Goal: Transaction & Acquisition: Purchase product/service

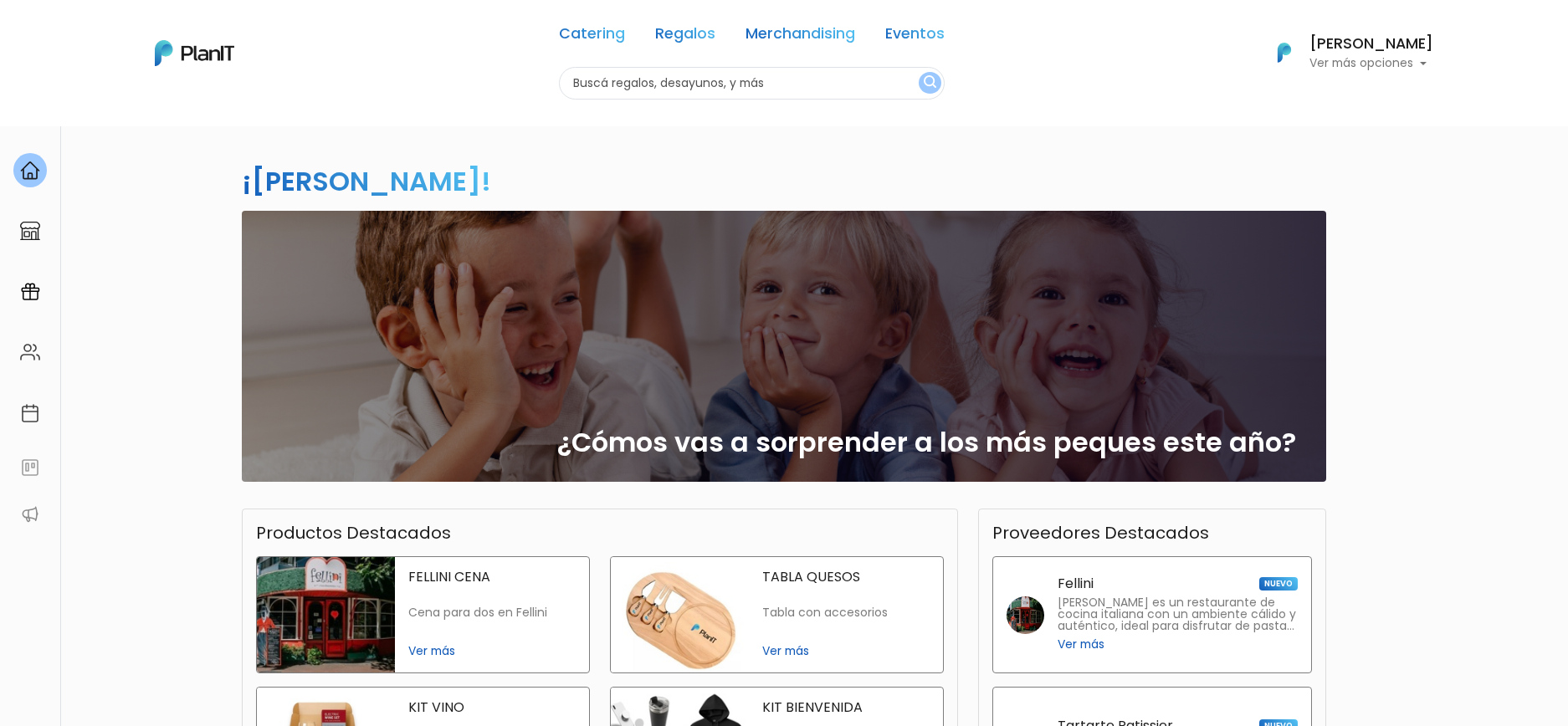
click at [1373, 52] on h6 "[PERSON_NAME]" at bounding box center [1373, 43] width 124 height 15
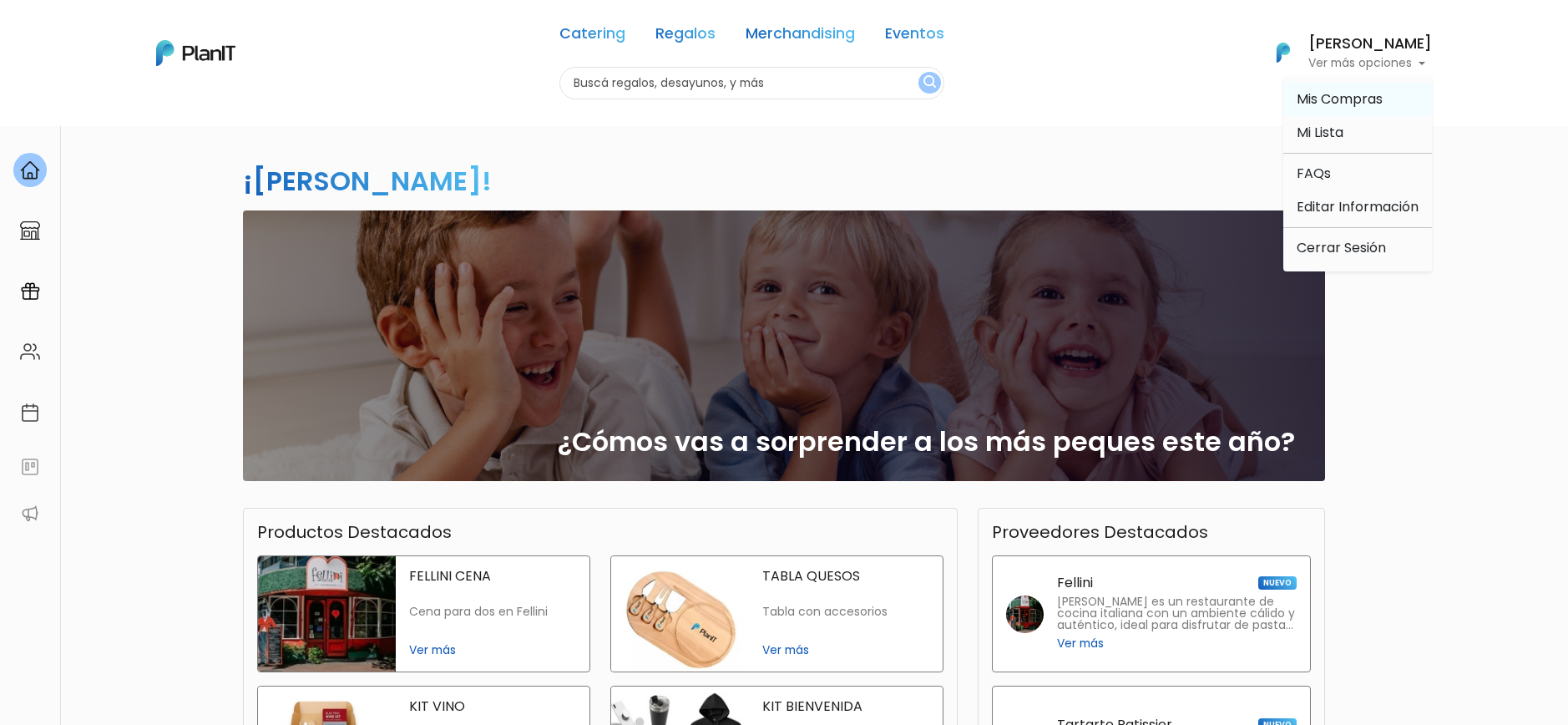
click at [1324, 96] on span "Mis Compras" at bounding box center [1339, 99] width 86 height 20
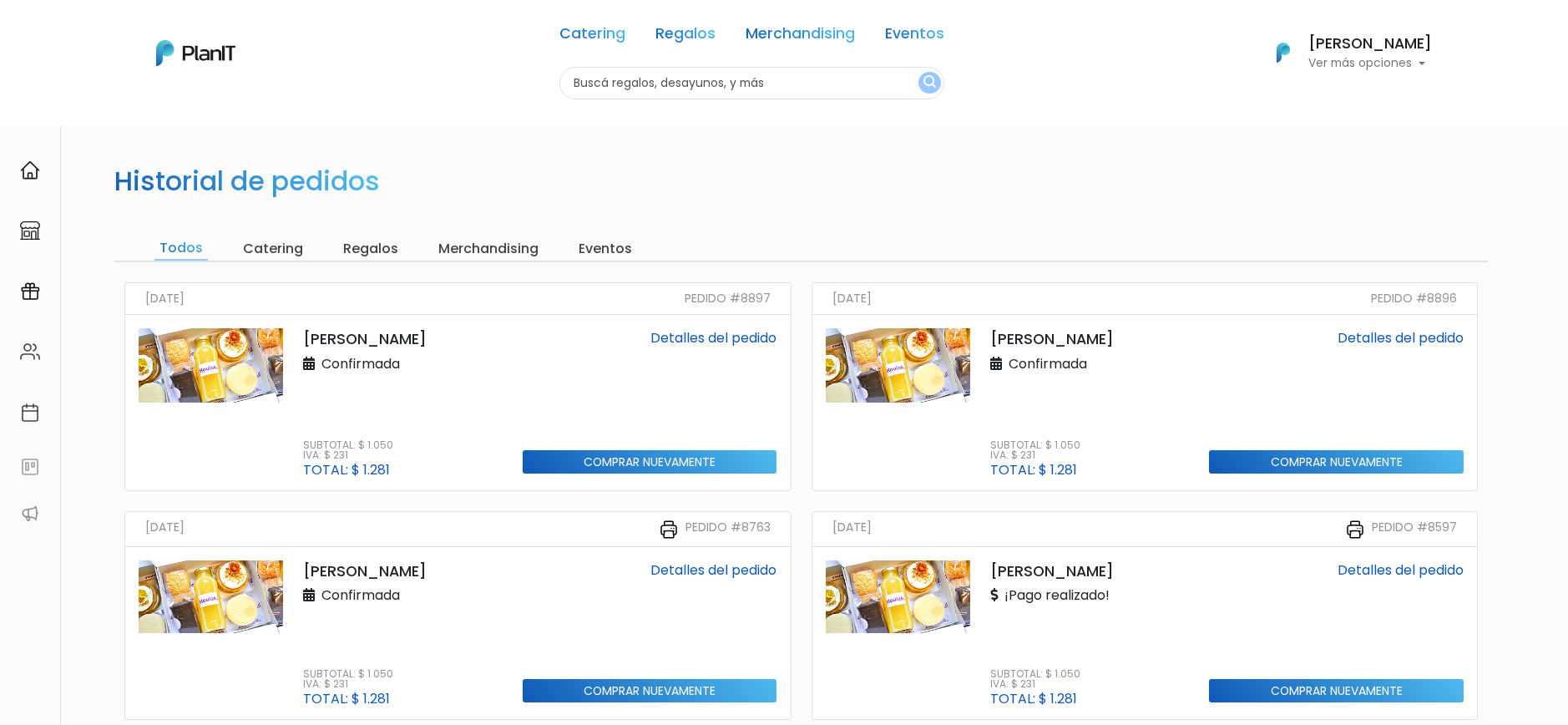
click at [414, 381] on div "Filipa Confirmada Subtotal: $ 1.050 IVA: $ 231 Total: $ 1.281" at bounding box center [402, 402] width 219 height 149
click at [560, 460] on input "Comprar nuevamente" at bounding box center [649, 461] width 255 height 25
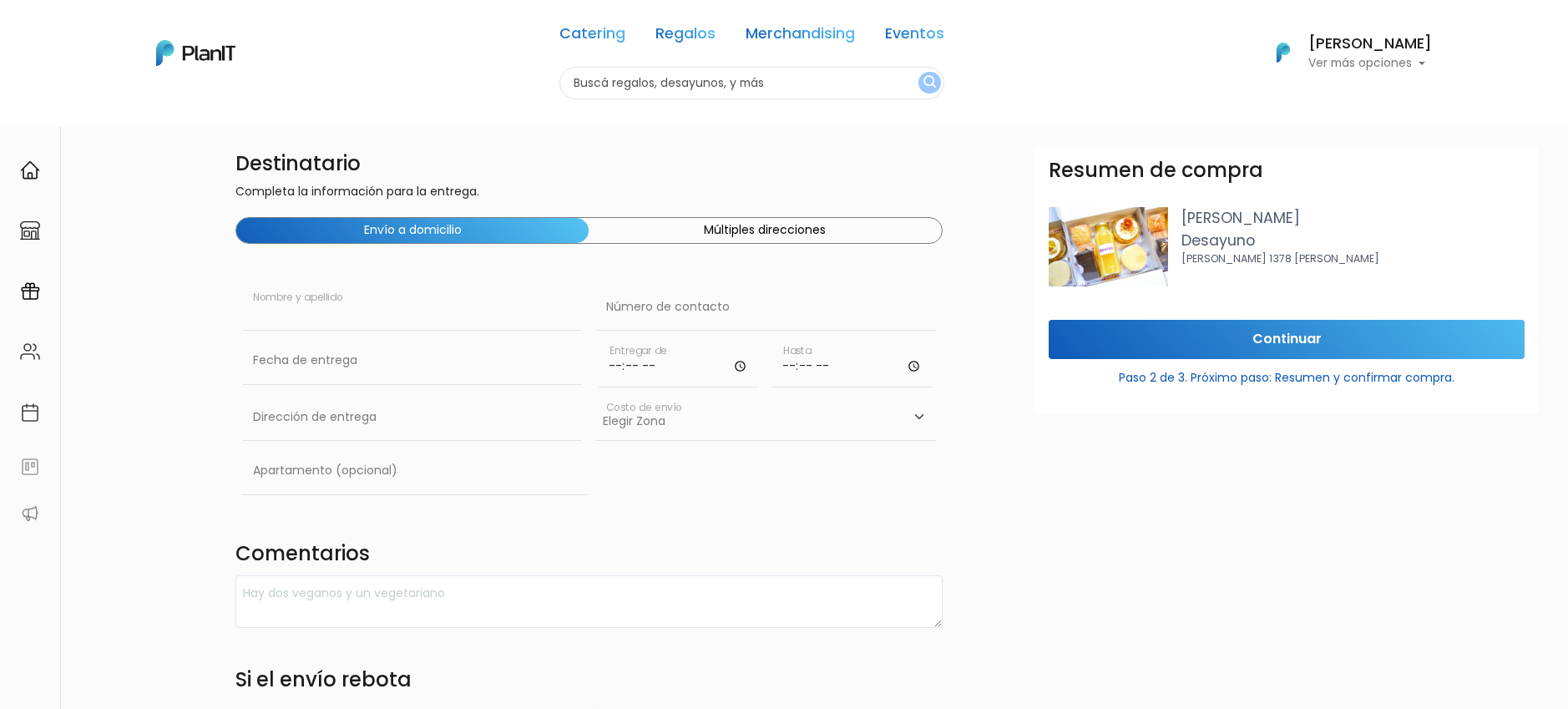
click at [383, 318] on input "text" at bounding box center [411, 308] width 339 height 47
paste input "Carina Doblas"
type input "Carina Doblas"
type input "094763473"
type input "Constituyente 1891"
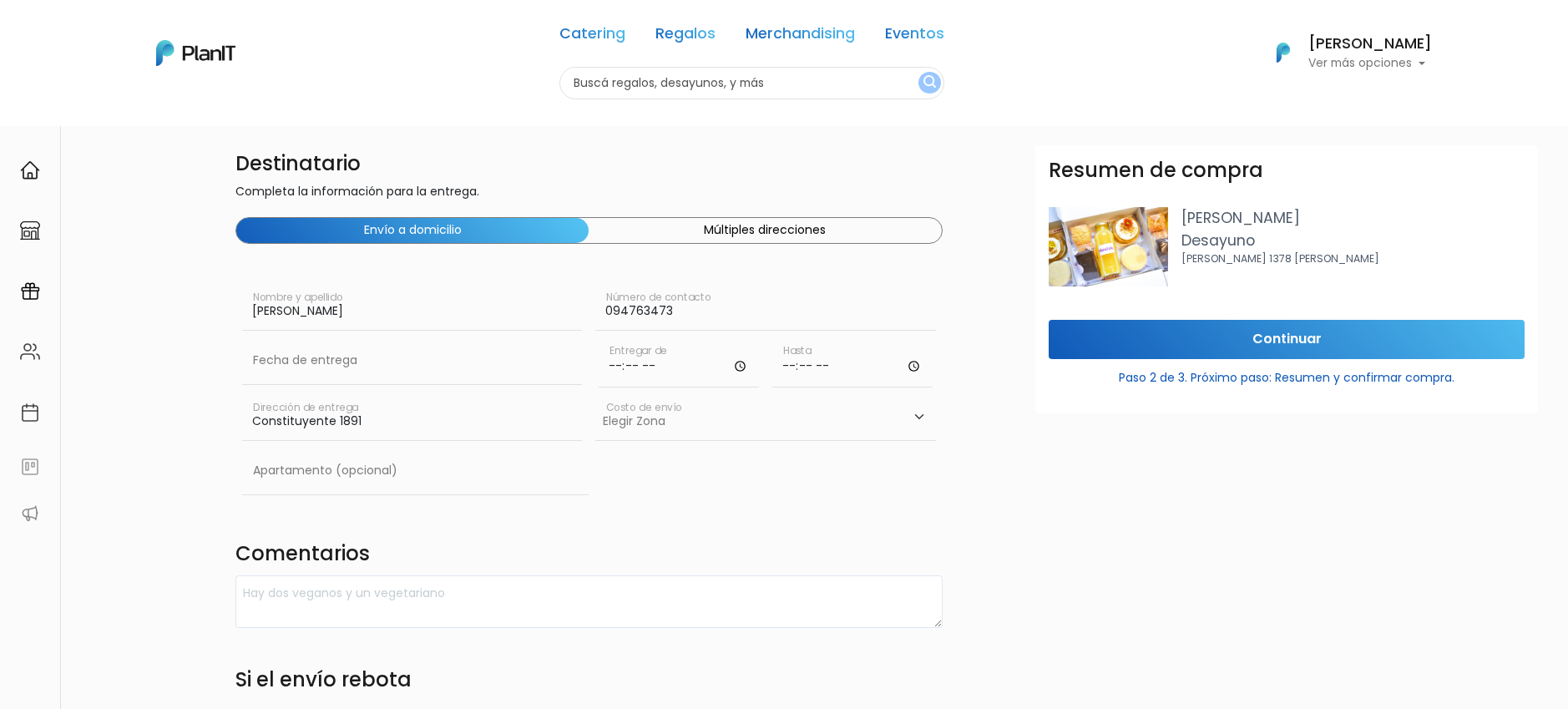
type input "Carina Doblas"
click at [613, 359] on input "time" at bounding box center [679, 362] width 160 height 50
type input "10:00"
type input "12:00"
click at [684, 425] on select "Elegir Zona Zona américa- $600 Montevideo- $250" at bounding box center [764, 418] width 339 height 47
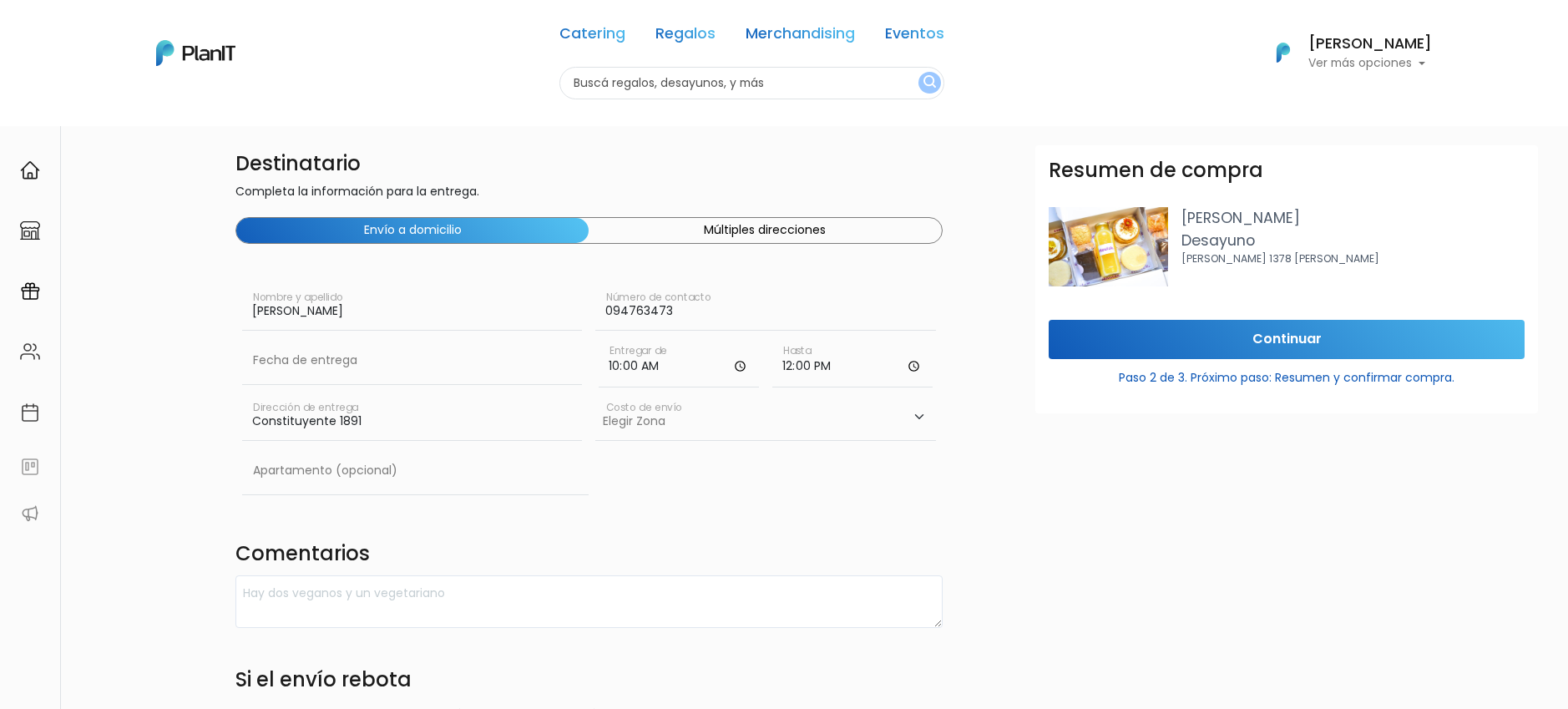
select select "10"
click at [595, 394] on select "Elegir Zona Zona américa- $600 Montevideo- $250" at bounding box center [764, 418] width 339 height 47
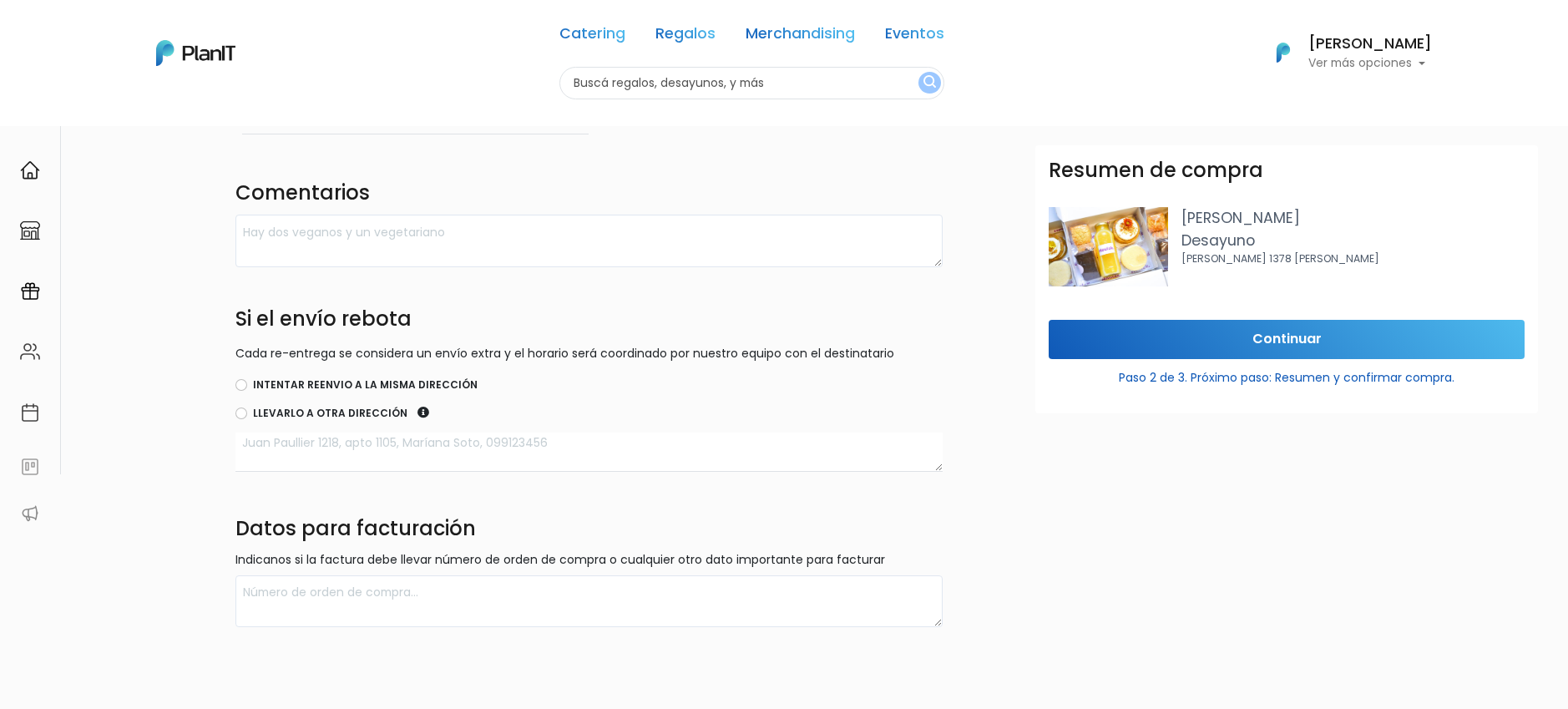
scroll to position [372, 0]
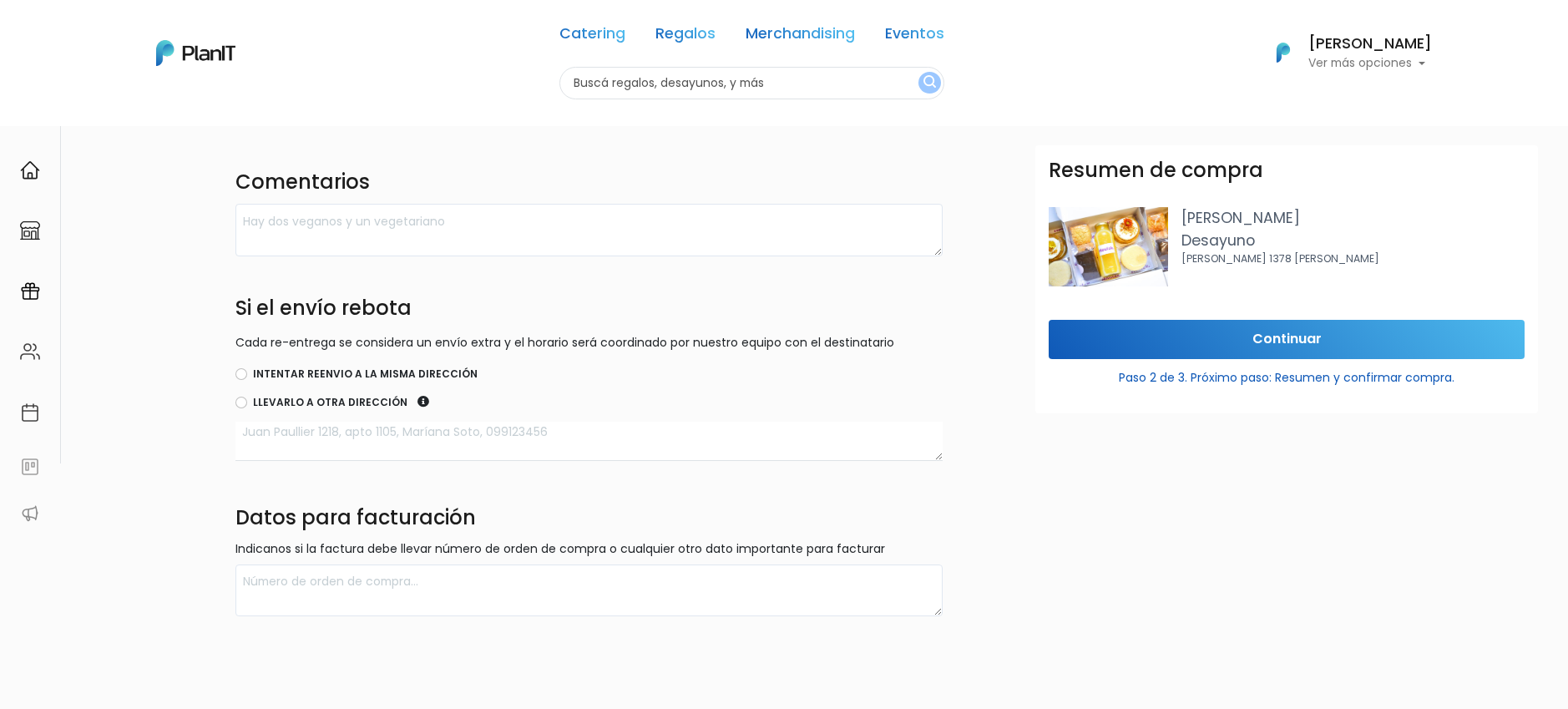
click at [278, 368] on label "Intentar reenvio a la misma dirección" at bounding box center [365, 374] width 224 height 15
click at [247, 368] on input "Intentar reenvio a la misma dirección" at bounding box center [241, 374] width 12 height 12
radio input "true"
click at [1254, 344] on input "Continuar" at bounding box center [1287, 339] width 476 height 39
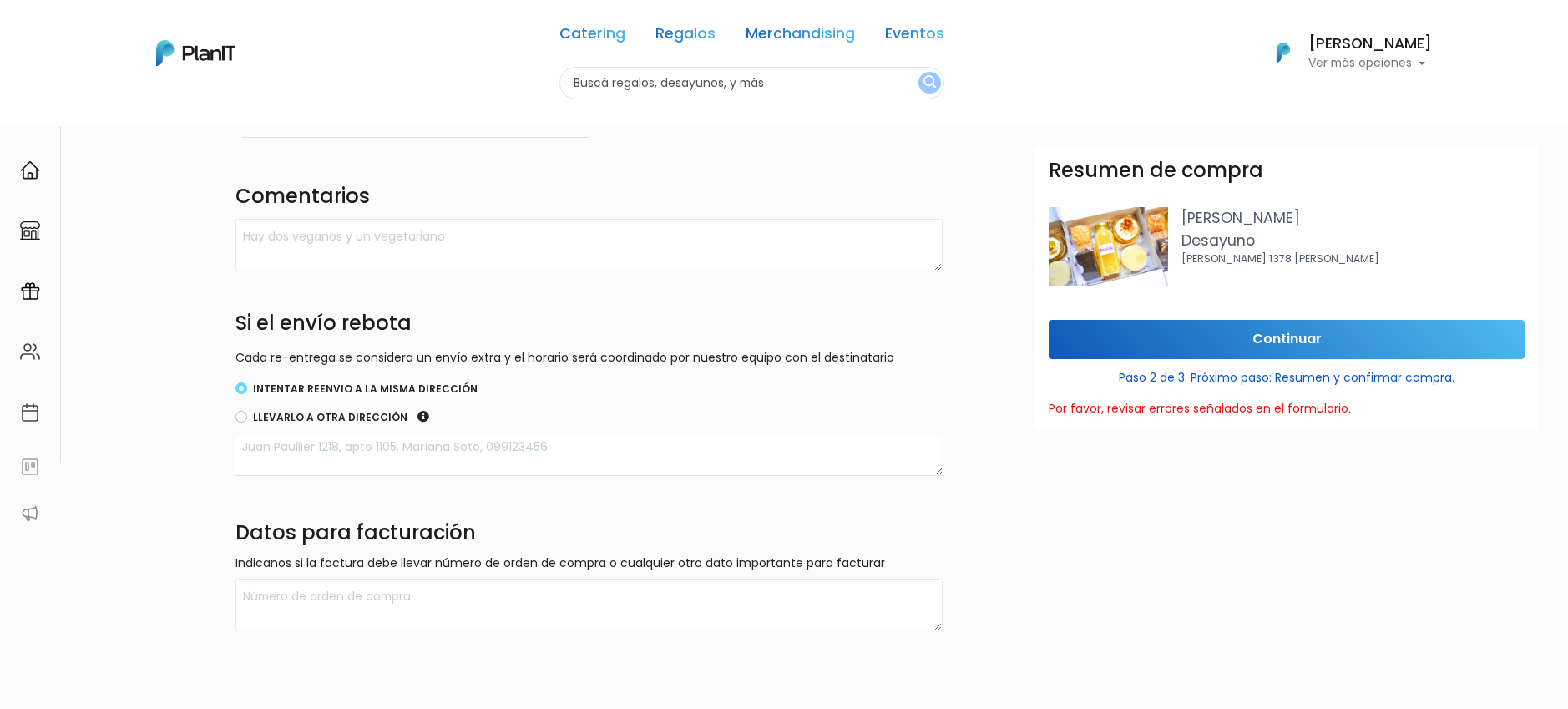
scroll to position [372, 121]
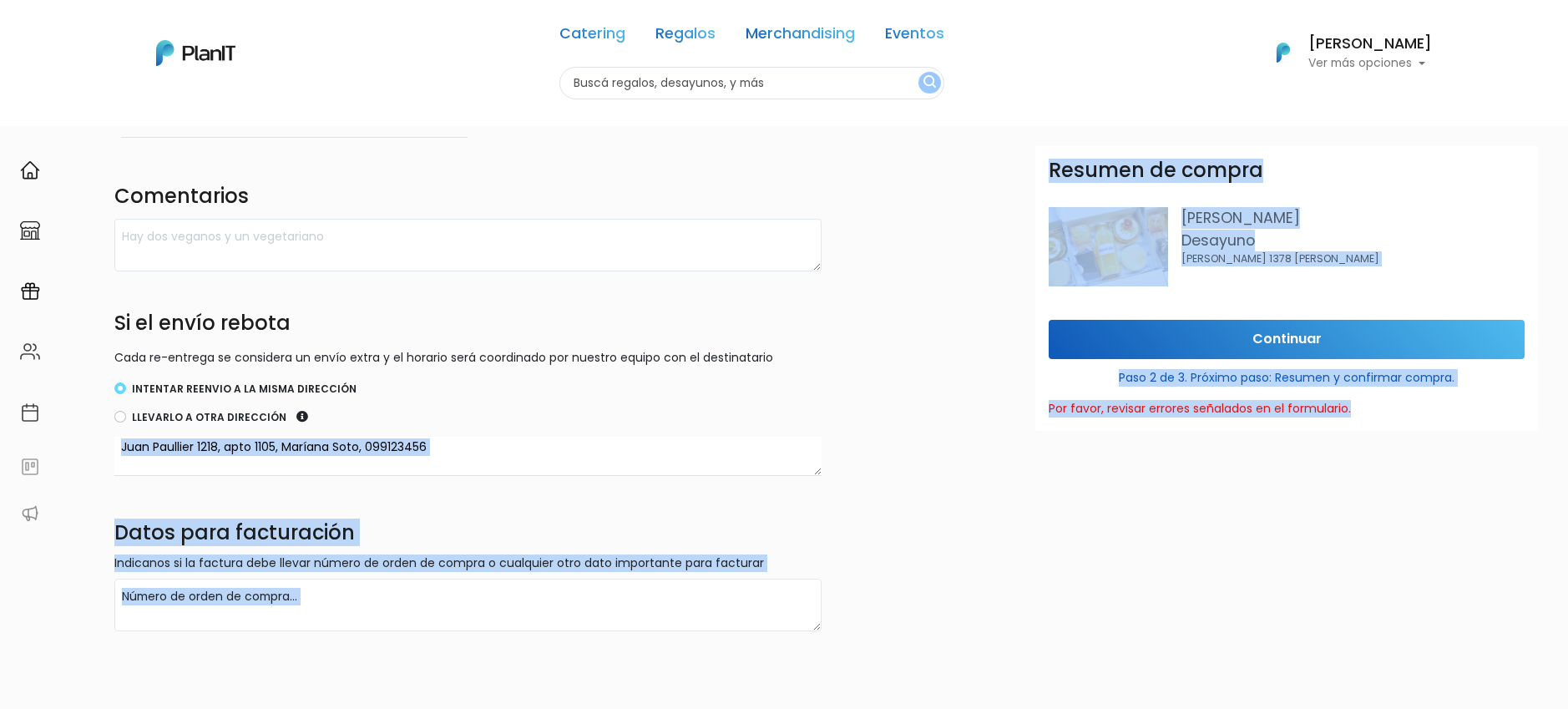
drag, startPoint x: 1567, startPoint y: 411, endPoint x: 1423, endPoint y: 528, distance: 185.5
click at [1423, 528] on form "Destinatario Completa la información para la entrega. Envío a domicilio Múltipl…" at bounding box center [841, 203] width 1454 height 857
click at [1414, 526] on div "Resumen de compra Filipa Desayuno Tiburcio gomez 1378 esq rivera Continuar Paso…" at bounding box center [1286, 500] width 522 height 709
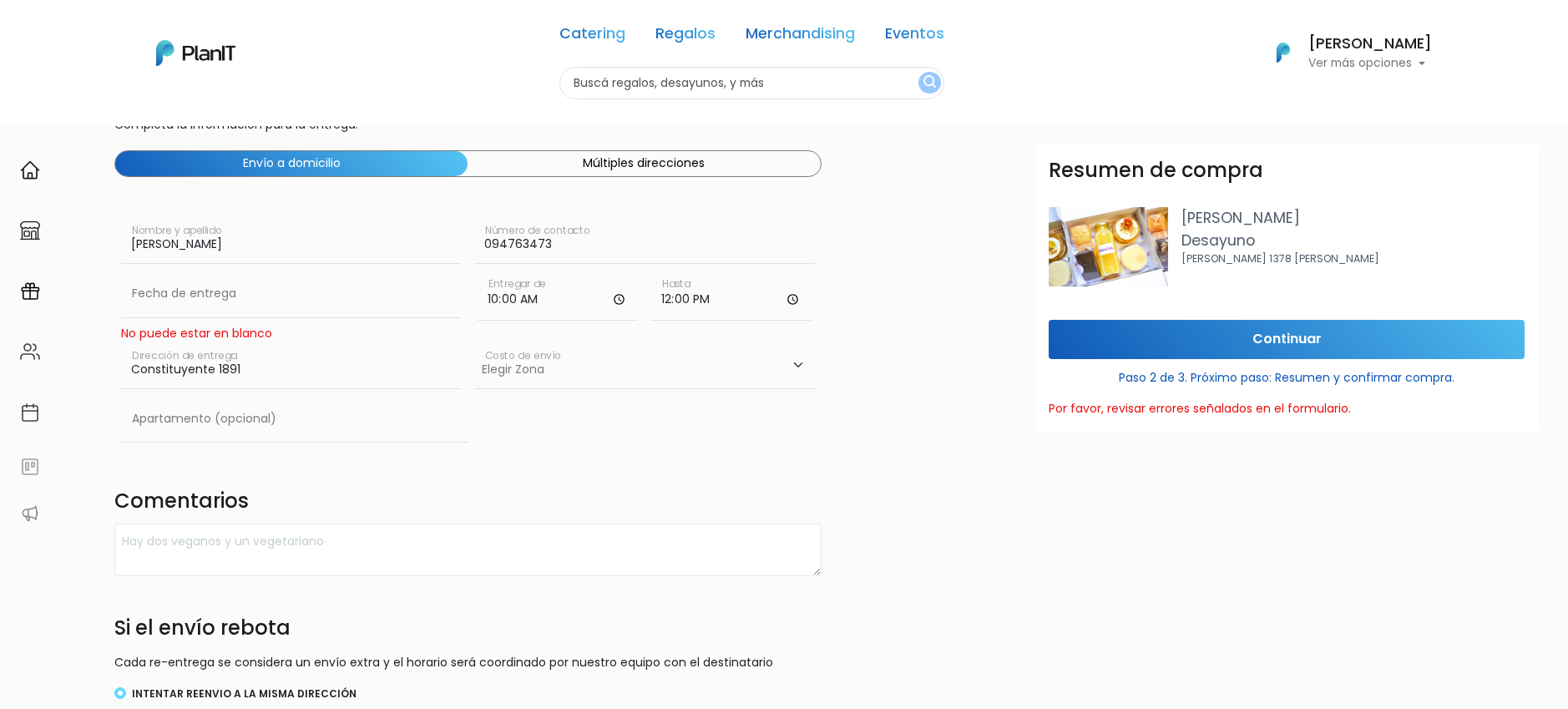
scroll to position [0, 121]
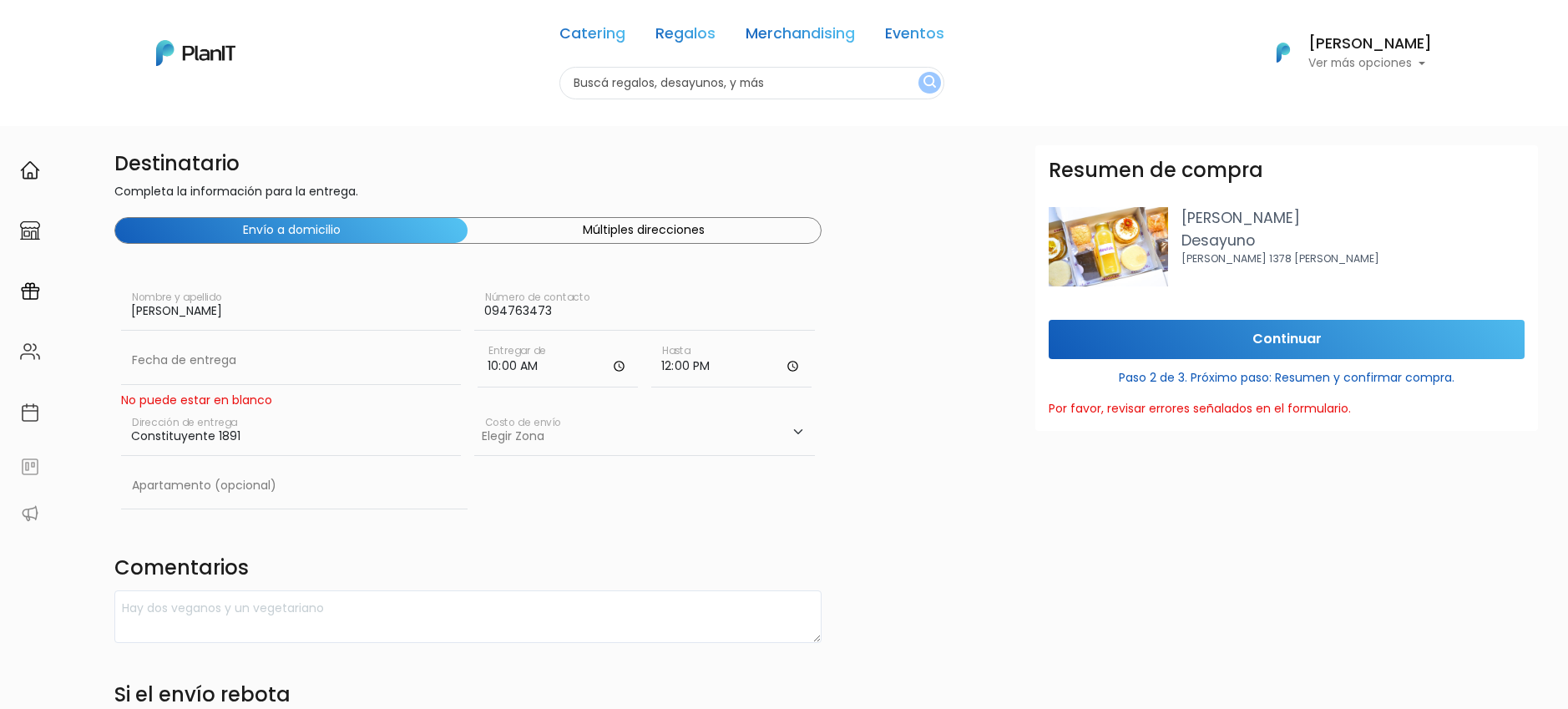
click at [280, 388] on div "Fecha de entrega" at bounding box center [290, 364] width 339 height 53
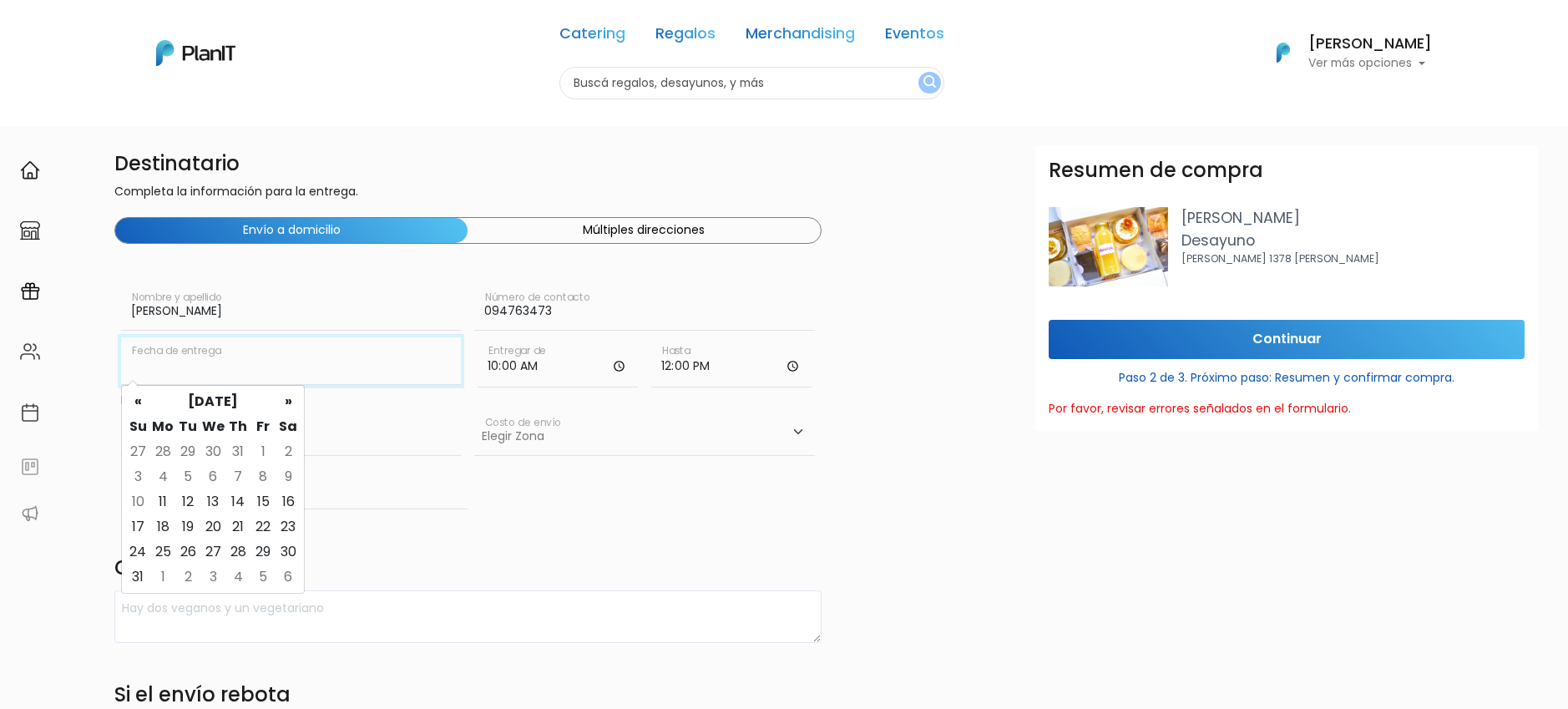
click at [267, 378] on input "text" at bounding box center [290, 361] width 339 height 47
click at [262, 500] on td "15" at bounding box center [263, 501] width 25 height 25
type input "15/08/2025"
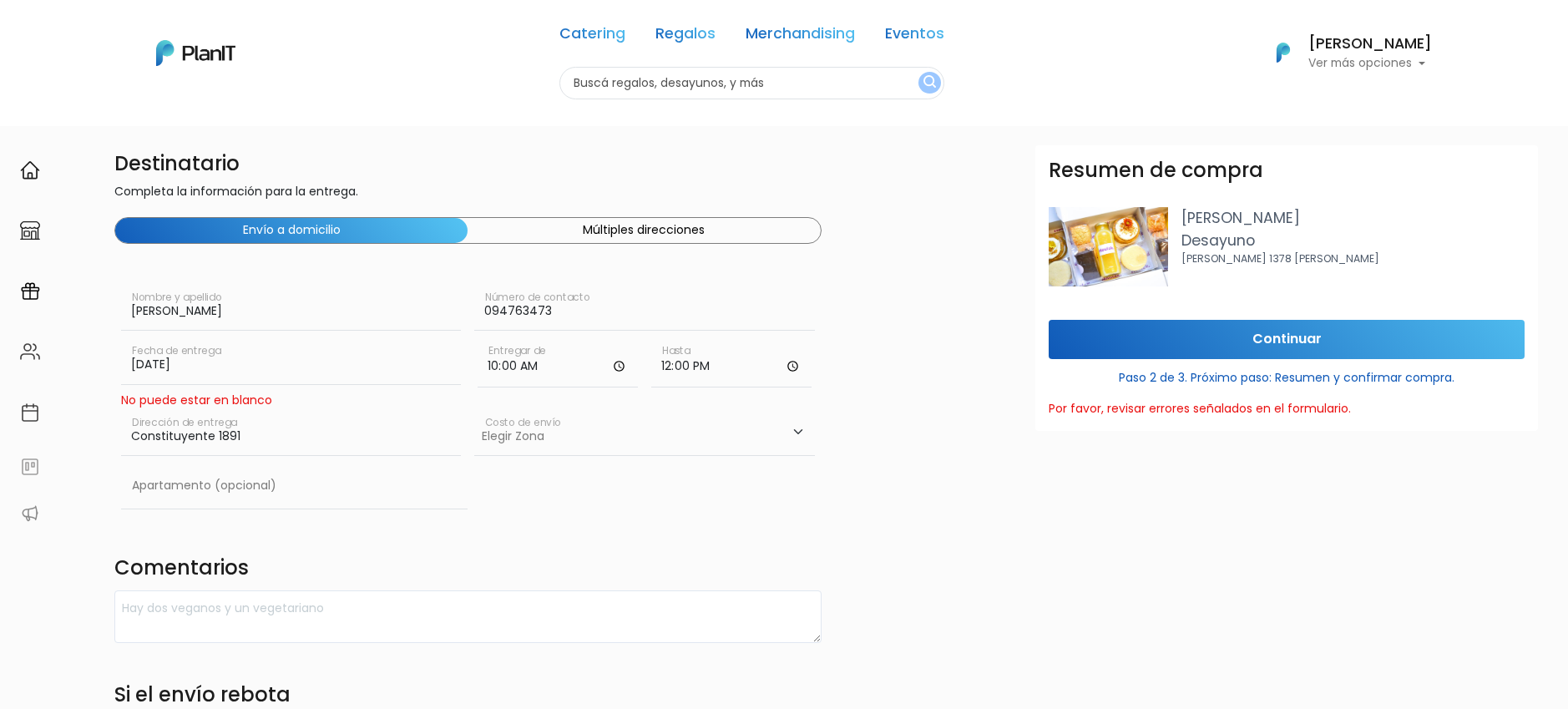
click at [716, 456] on div "Elegir Zona Zona américa- $600 Montevideo- $250 Costo de envío" at bounding box center [643, 436] width 339 height 53
click at [696, 438] on select "Elegir Zona Zona américa- $600 Montevideo- $250" at bounding box center [643, 433] width 339 height 47
select select "10"
click at [474, 409] on select "Elegir Zona Zona américa- $600 Montevideo- $250" at bounding box center [643, 433] width 339 height 47
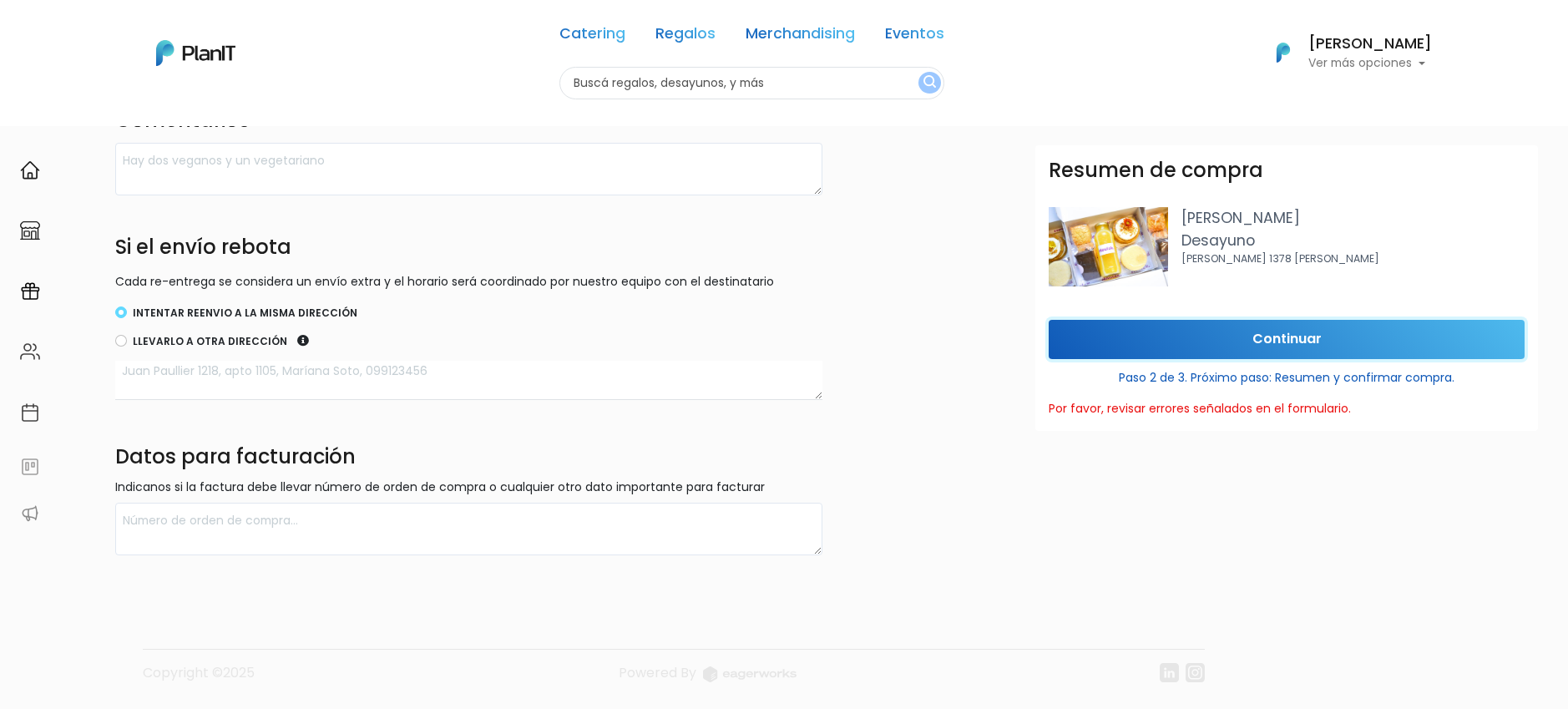
click at [1283, 326] on input "Continuar" at bounding box center [1287, 339] width 476 height 39
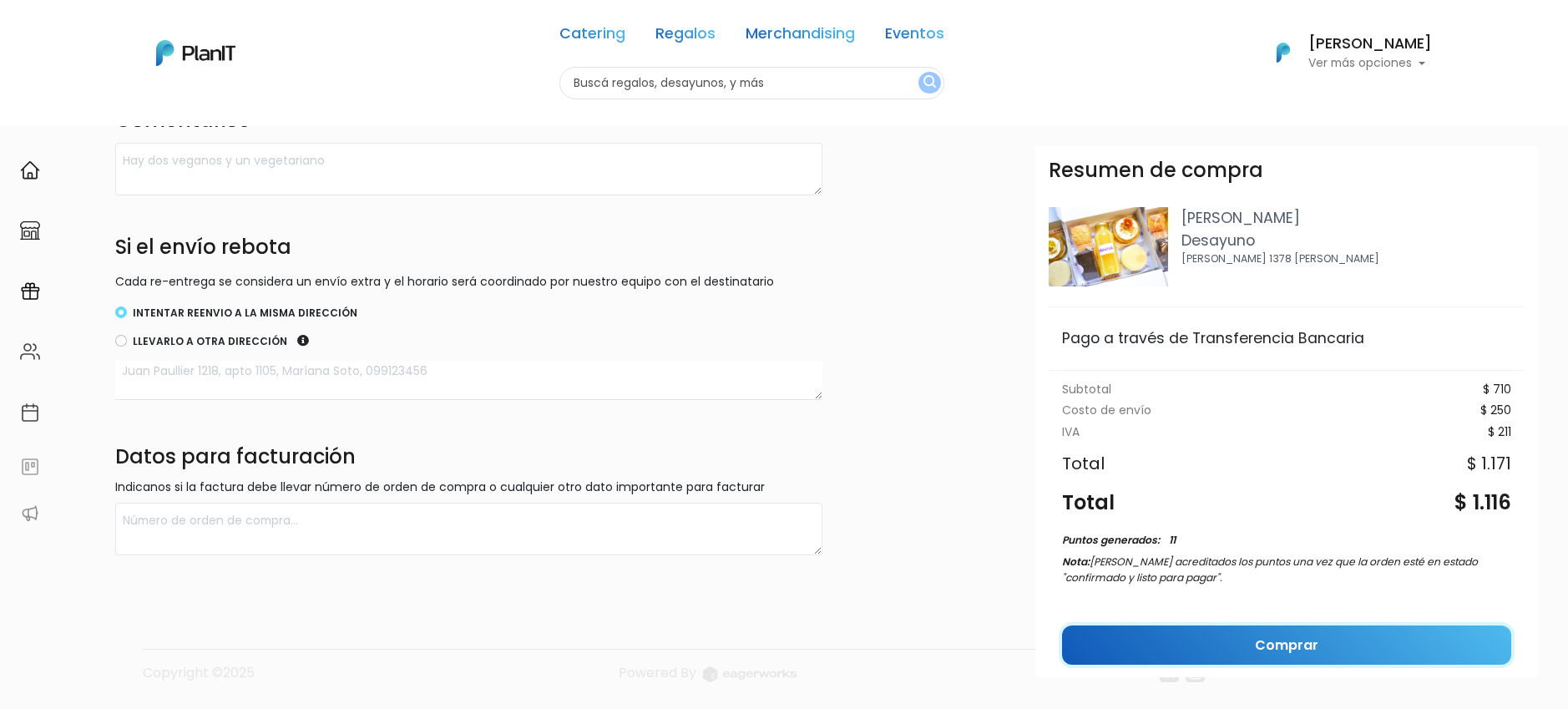
click at [1152, 632] on link "Comprar" at bounding box center [1287, 645] width 450 height 39
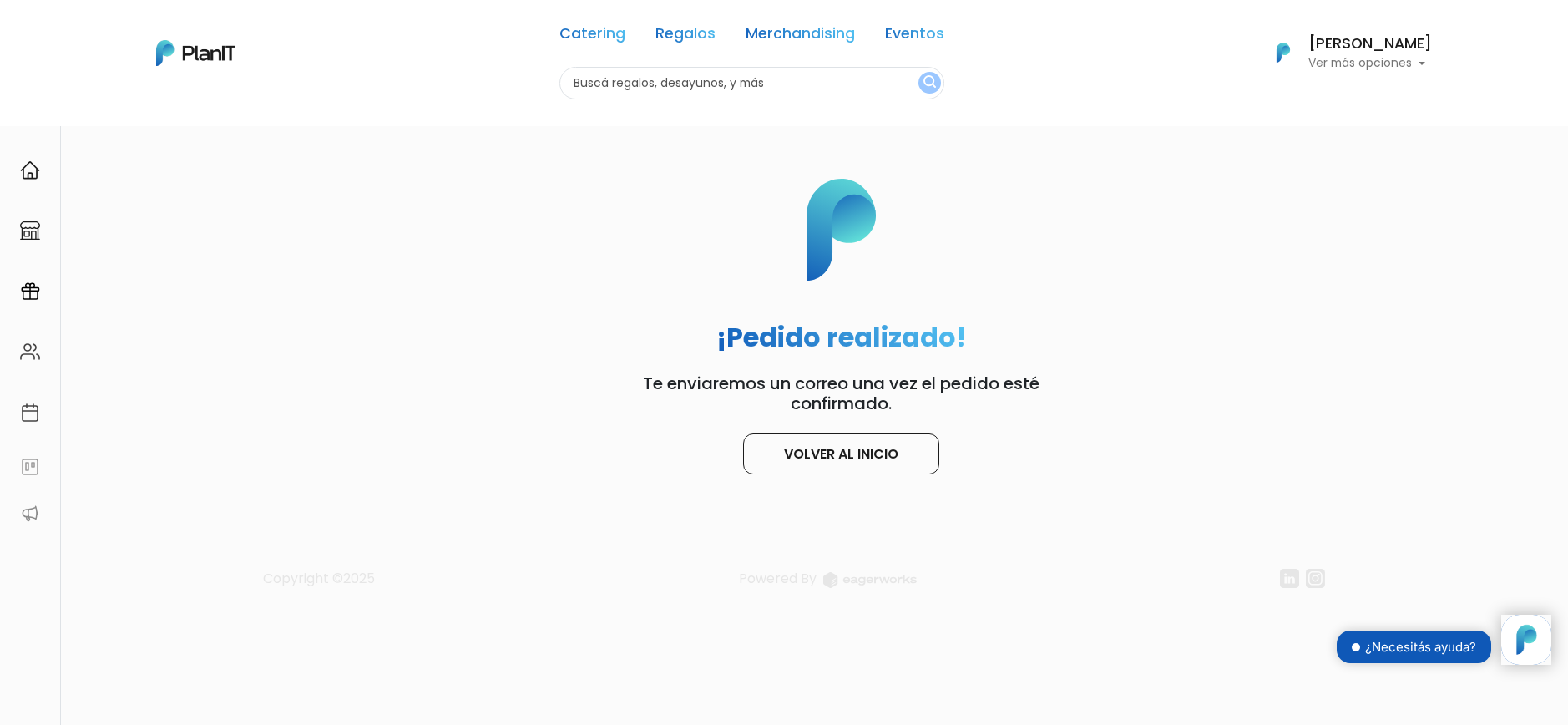
click at [1382, 64] on p "Ver más opciones" at bounding box center [1370, 64] width 124 height 12
click at [1334, 94] on span "Mis Compras" at bounding box center [1339, 99] width 86 height 20
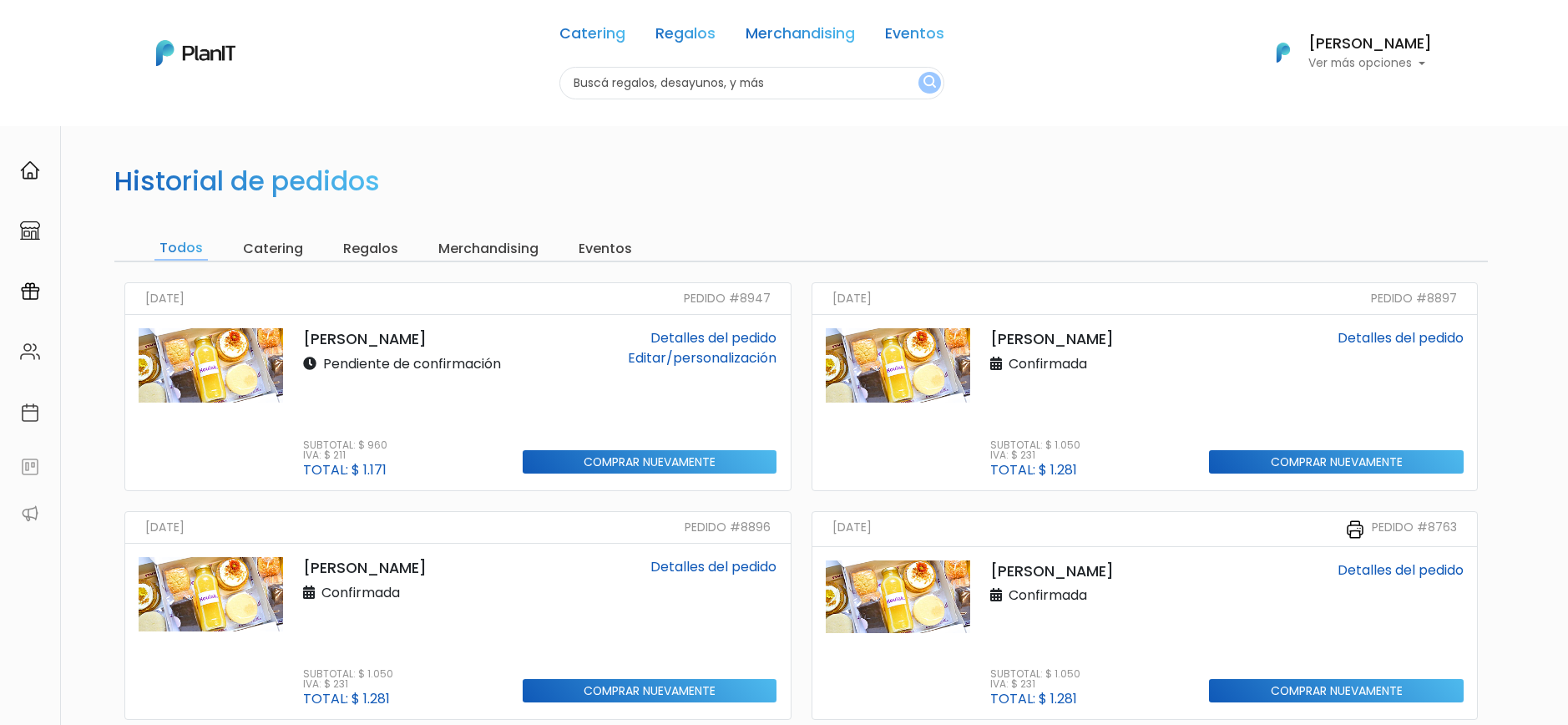
click at [703, 362] on link "Editar/personalización" at bounding box center [701, 358] width 149 height 20
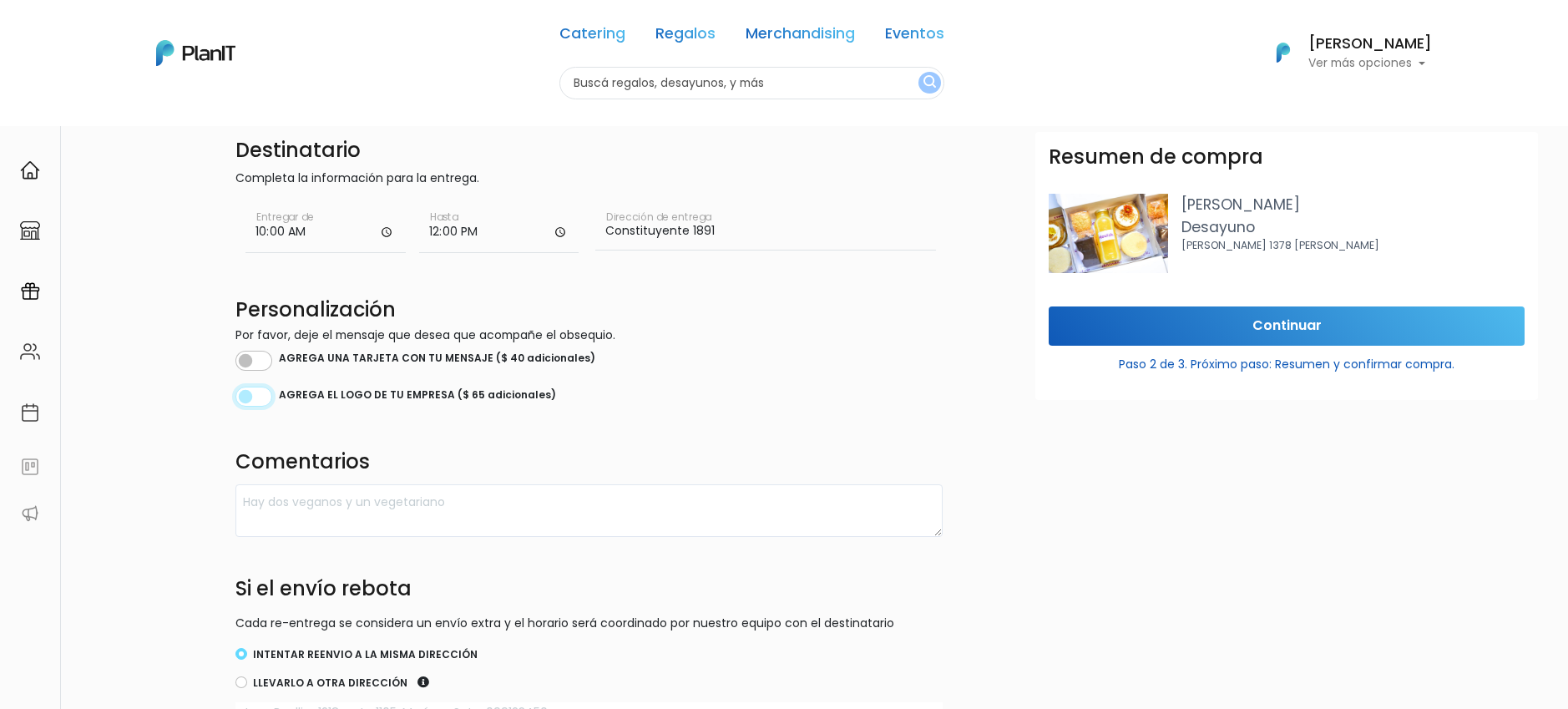
click at [242, 393] on input "checkbox" at bounding box center [253, 396] width 36 height 20
checkbox input "true"
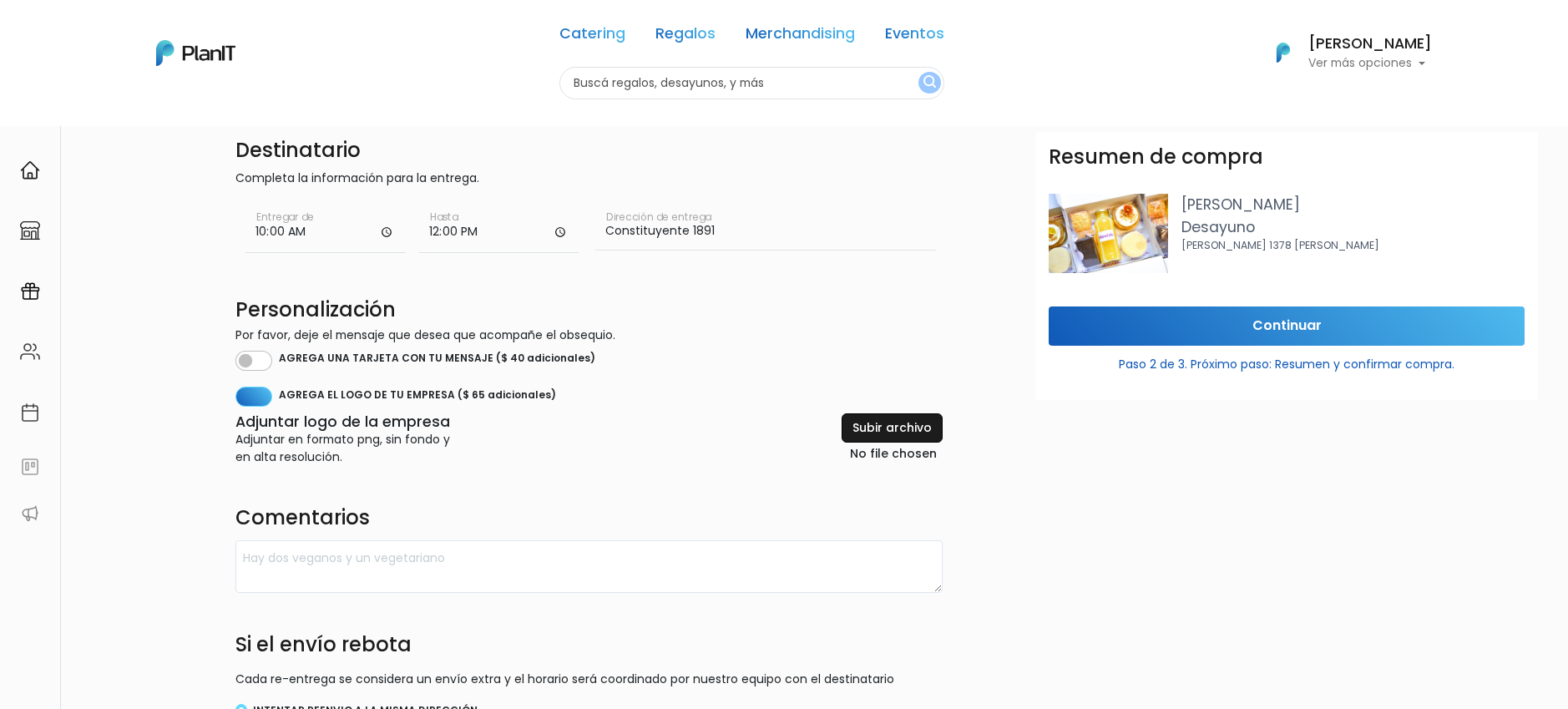
click at [886, 427] on input "file" at bounding box center [853, 439] width 179 height 52
type input "C:\fakepath\WhatsApp Image [DATE] 10.29.29.jpeg"
click at [1251, 326] on input "Continuar" at bounding box center [1287, 326] width 476 height 39
